Goal: Task Accomplishment & Management: Manage account settings

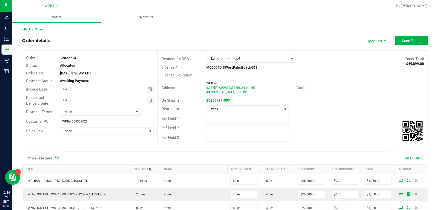
click at [38, 30] on link "Back to Orders" at bounding box center [33, 30] width 22 height 4
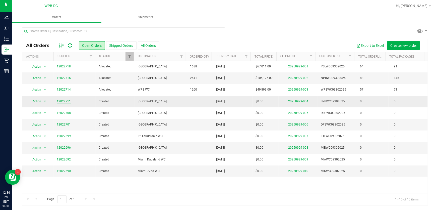
click at [65, 100] on link "12022711" at bounding box center [64, 101] width 14 height 5
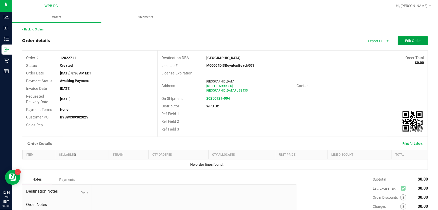
click at [398, 39] on button "Edit Order" at bounding box center [413, 40] width 30 height 9
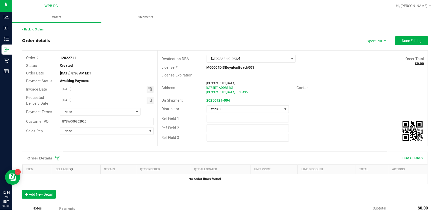
click at [57, 155] on icon at bounding box center [57, 157] width 5 height 5
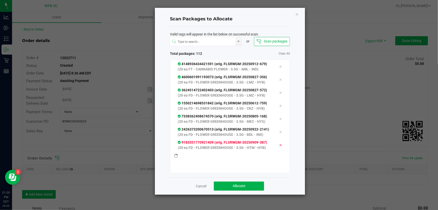
scroll to position [1661, 0]
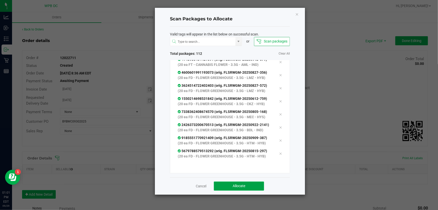
click at [244, 183] on button "Allocate" at bounding box center [239, 185] width 50 height 9
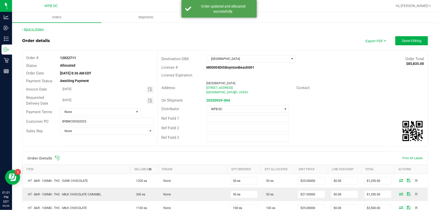
click at [36, 30] on link "Back to Orders" at bounding box center [33, 30] width 22 height 4
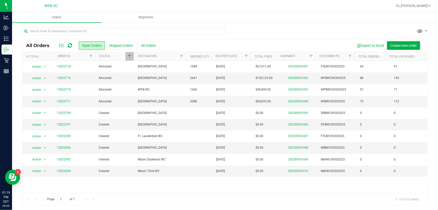
click at [67, 45] on div at bounding box center [65, 45] width 17 height 6
click at [69, 45] on icon at bounding box center [70, 45] width 4 height 5
